Goal: Information Seeking & Learning: Stay updated

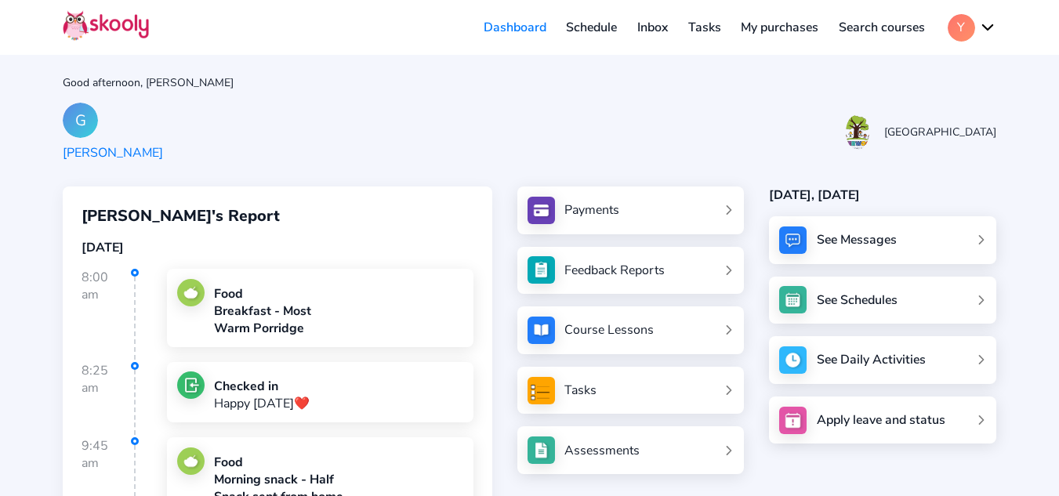
click at [516, 21] on link "Dashboard" at bounding box center [514, 27] width 83 height 25
click at [123, 24] on img at bounding box center [106, 25] width 86 height 31
click at [989, 25] on button "Y" at bounding box center [972, 27] width 49 height 27
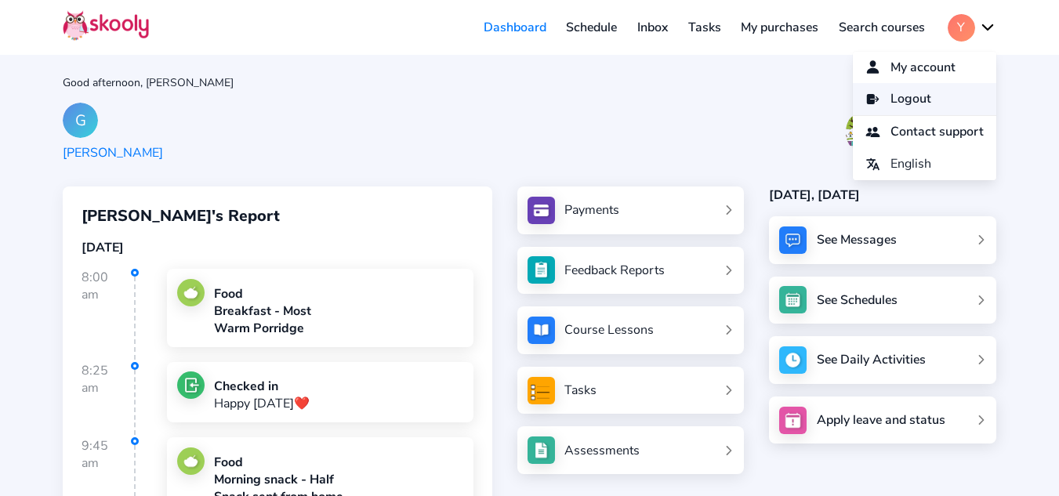
click at [932, 97] on link "Logout" at bounding box center [924, 99] width 143 height 32
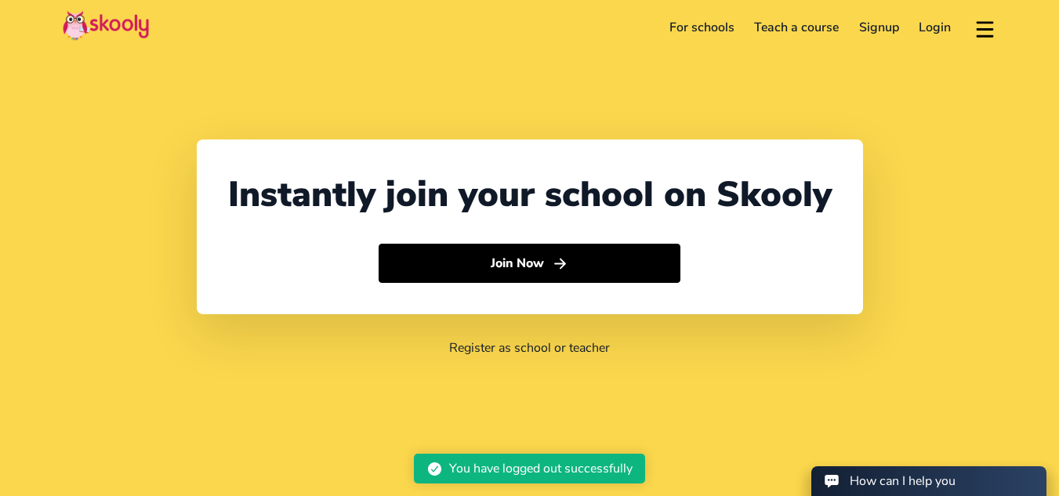
select select "44"
select select "United Kingdom"
select select "Europe/Jersey"
click at [931, 28] on link "Login" at bounding box center [935, 27] width 53 height 25
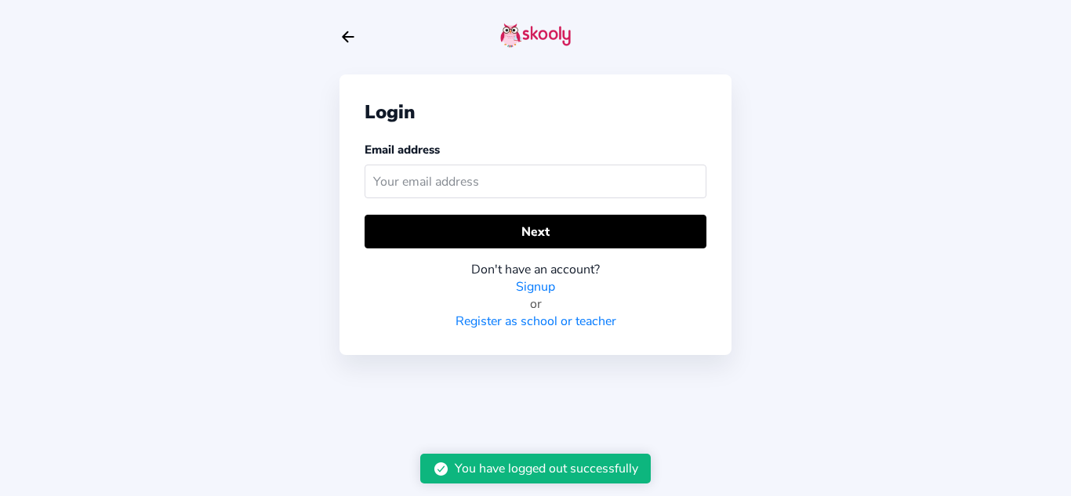
click at [516, 183] on input "text" at bounding box center [535, 182] width 342 height 34
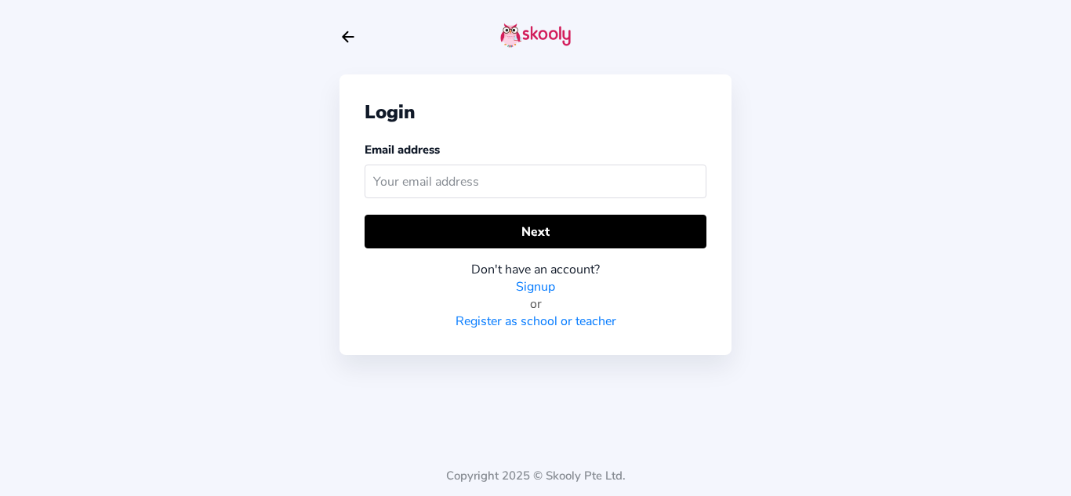
type input "yochardson@gmail.com"
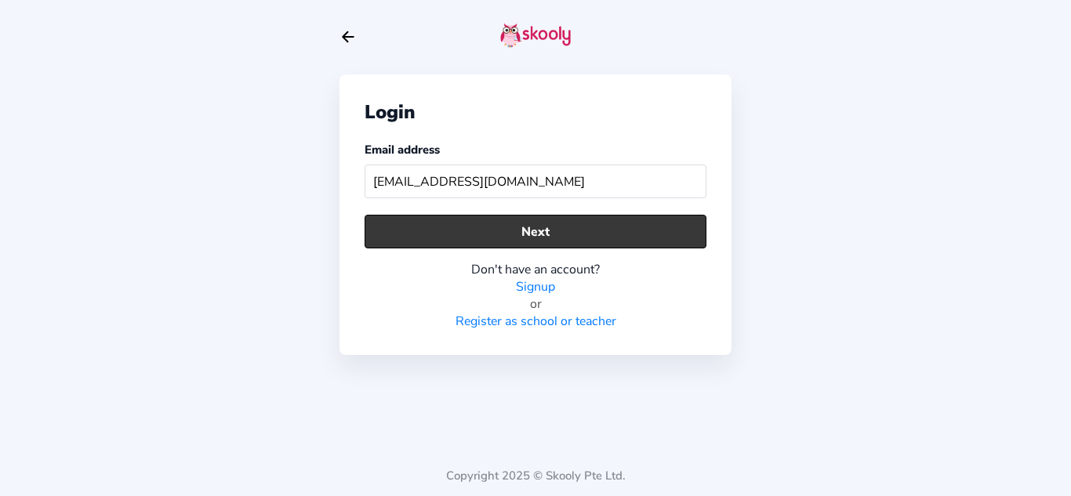
click at [522, 230] on button "Next" at bounding box center [535, 232] width 342 height 34
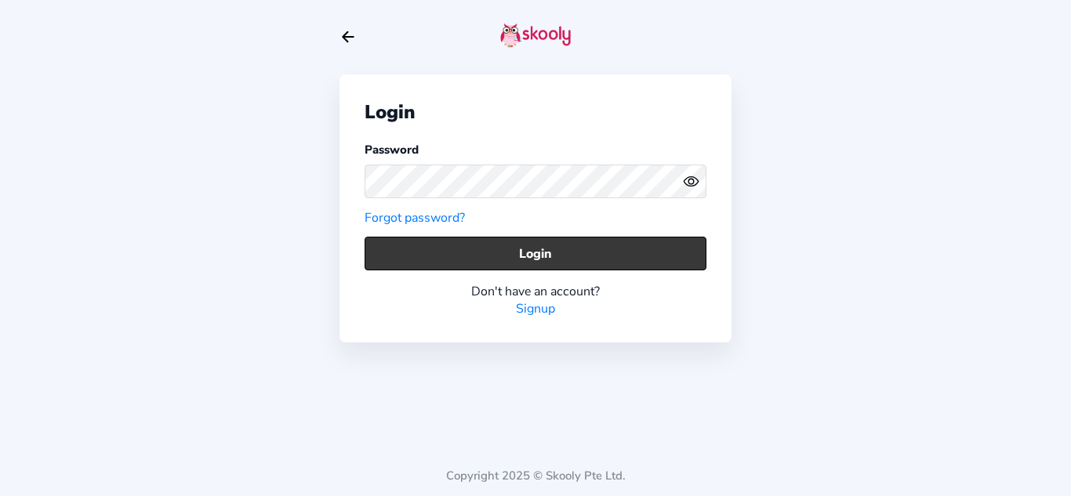
click at [522, 249] on button "Login" at bounding box center [535, 254] width 342 height 34
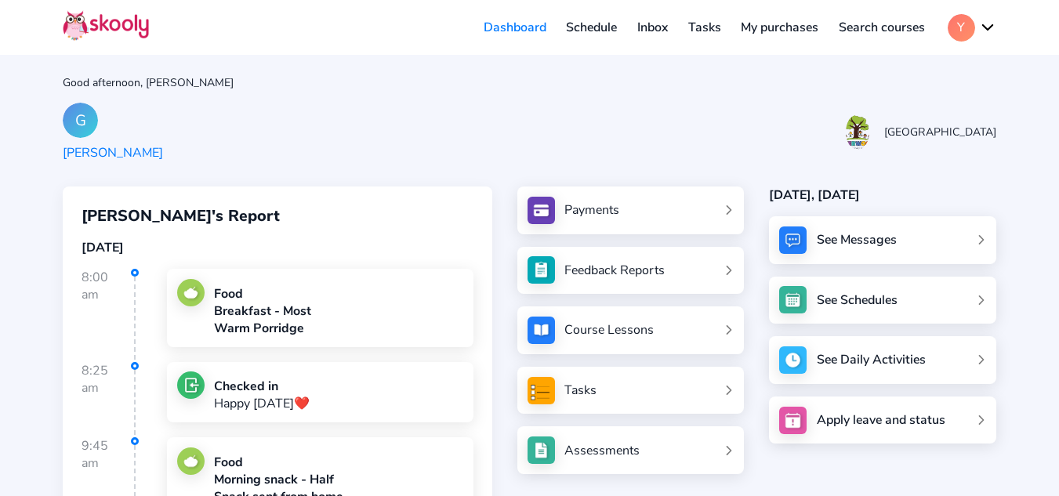
click at [828, 193] on div "[DATE], [DATE]" at bounding box center [882, 195] width 227 height 17
click at [901, 253] on div "See Messages" at bounding box center [882, 240] width 227 height 48
click at [981, 238] on div "See Messages" at bounding box center [882, 240] width 227 height 48
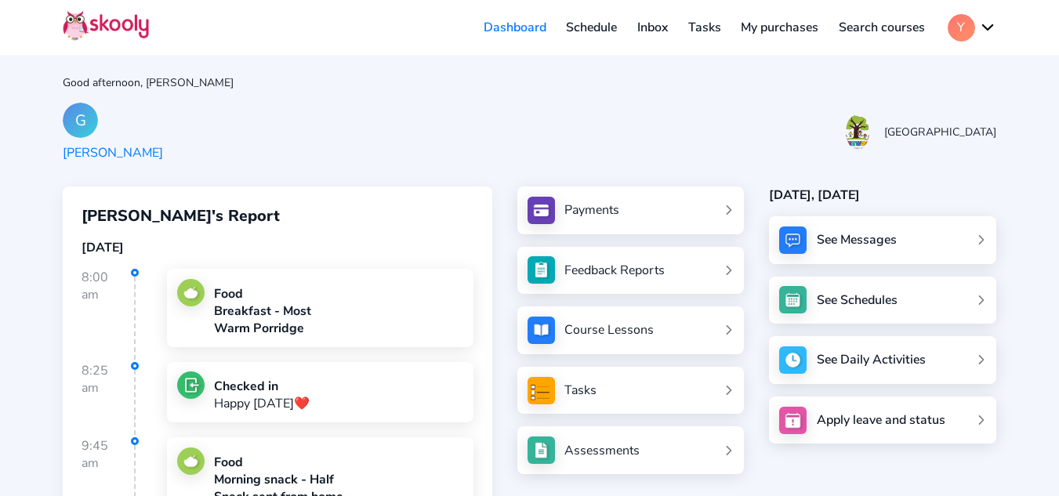
click at [575, 27] on link "Schedule" at bounding box center [591, 27] width 71 height 25
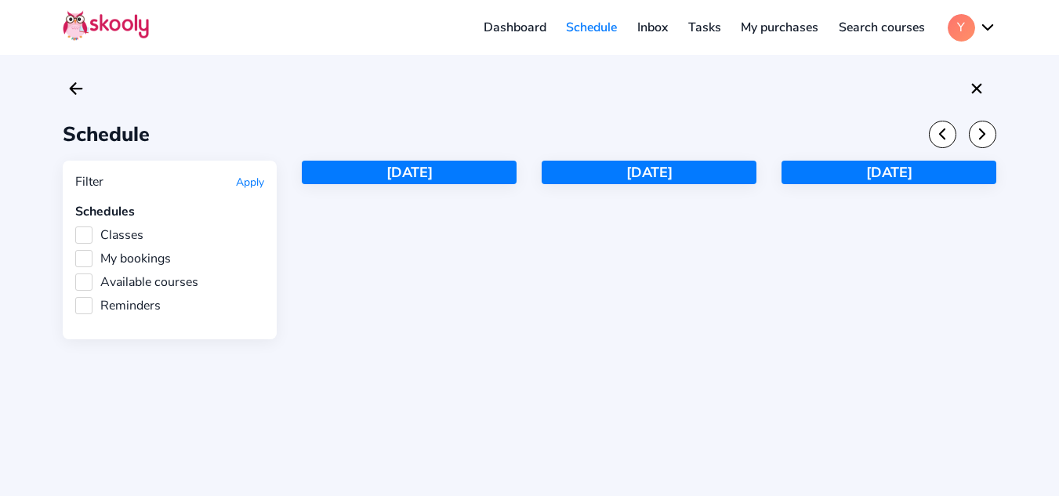
click at [643, 30] on link "Inbox" at bounding box center [652, 27] width 51 height 25
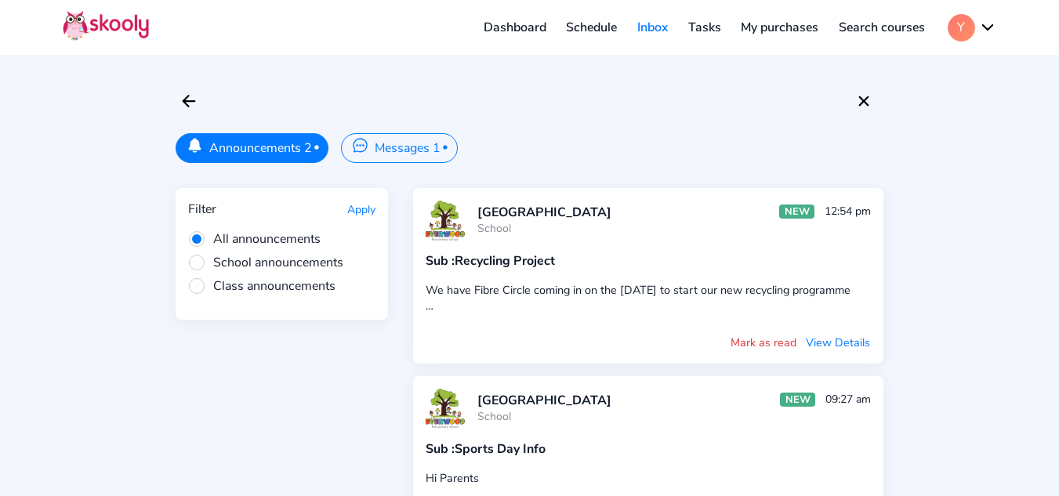
click at [636, 292] on div "We have Fibre Circle coming in on the 3rd of October to start our new recycling…" at bounding box center [648, 297] width 445 height 31
click at [854, 336] on button "View Details" at bounding box center [838, 342] width 66 height 17
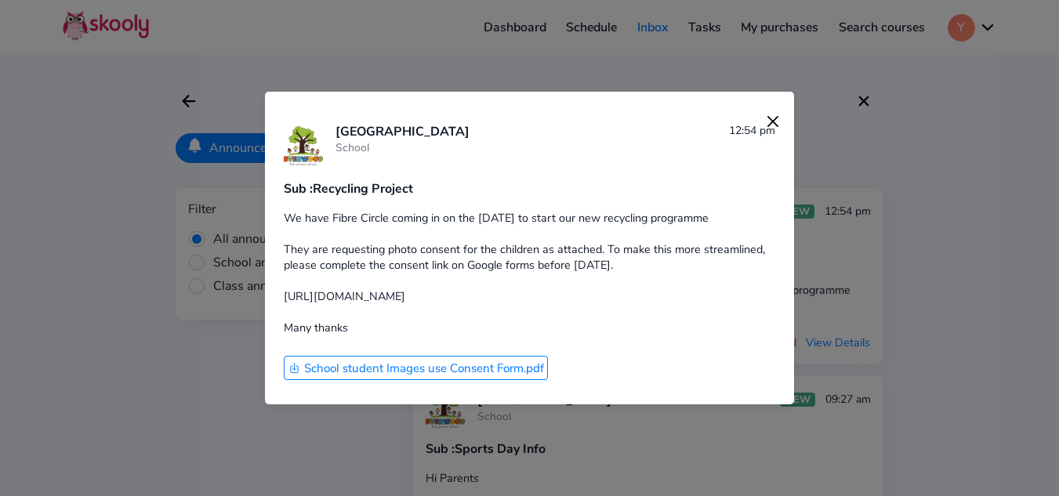
click at [421, 375] on button "School student Images use Consent Form.pdf" at bounding box center [416, 368] width 265 height 25
click at [768, 124] on img at bounding box center [773, 122] width 22 height 22
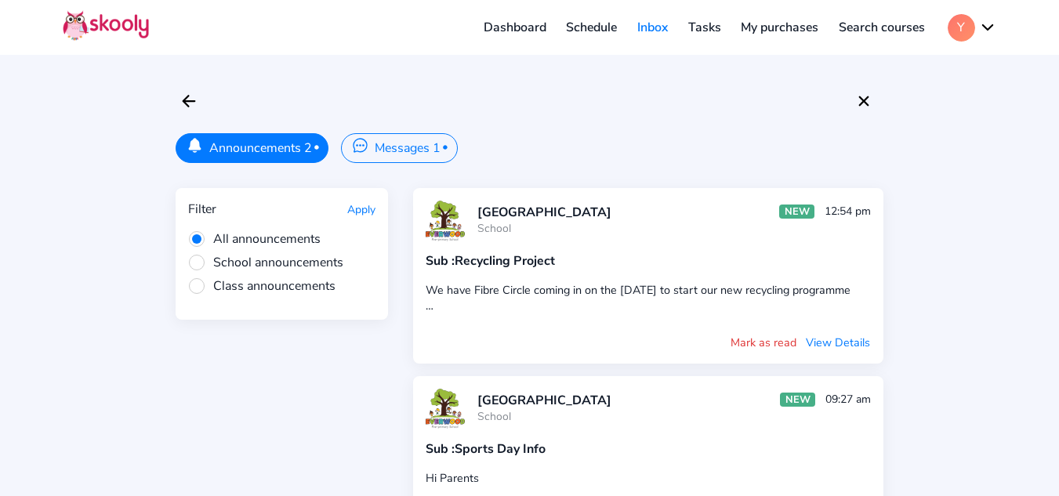
click at [771, 351] on div "Everwood Pre Primary School School NEW 12:54 pm Sub : Recycling Project We have…" at bounding box center [648, 276] width 470 height 176
click at [770, 342] on button "Mark as read" at bounding box center [763, 342] width 67 height 17
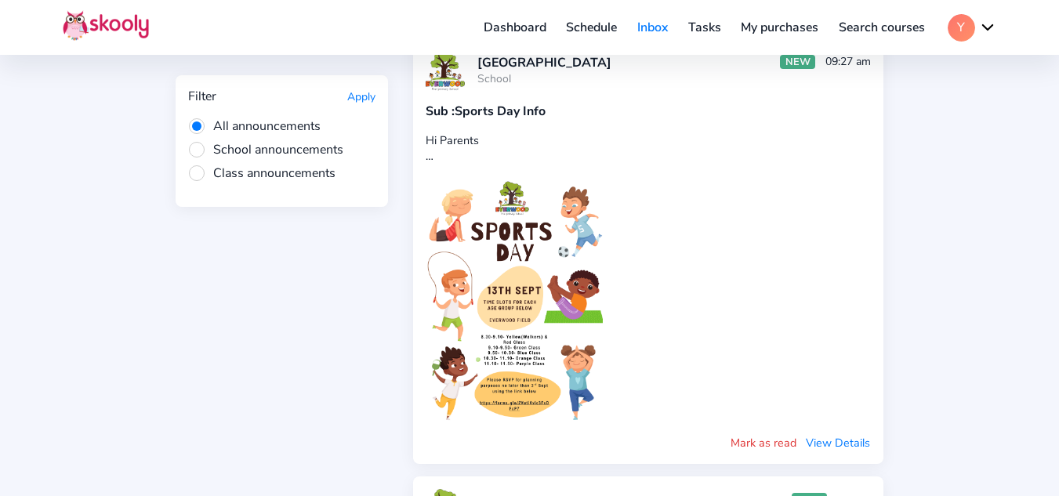
scroll to position [396, 0]
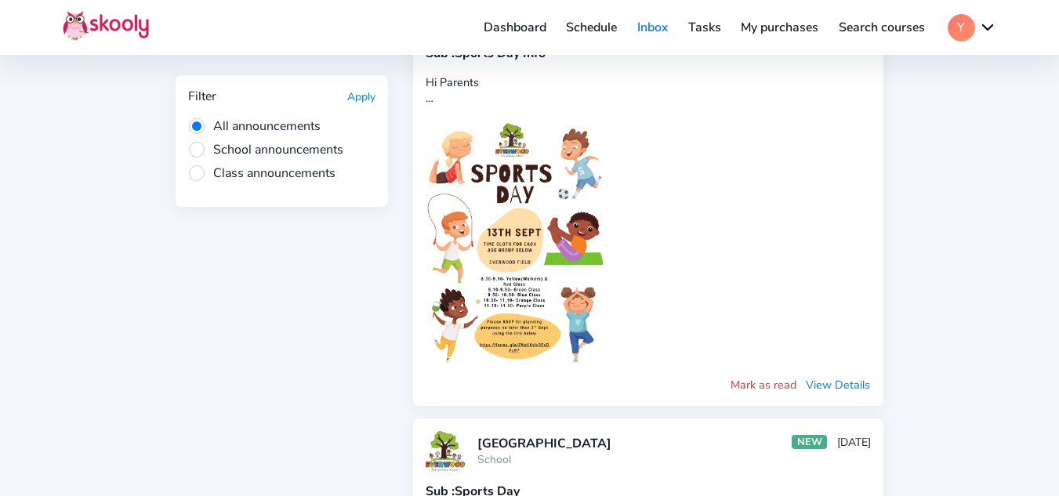
click at [739, 389] on button "Mark as read" at bounding box center [763, 384] width 67 height 17
